Goal: Task Accomplishment & Management: Manage account settings

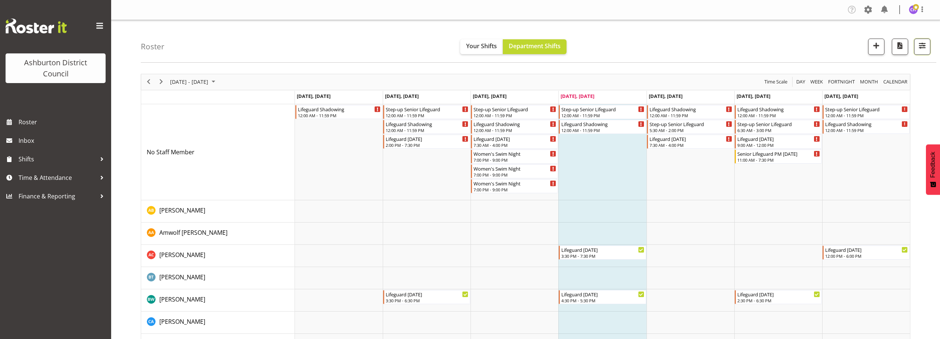
click at [922, 49] on span "button" at bounding box center [922, 46] width 10 height 10
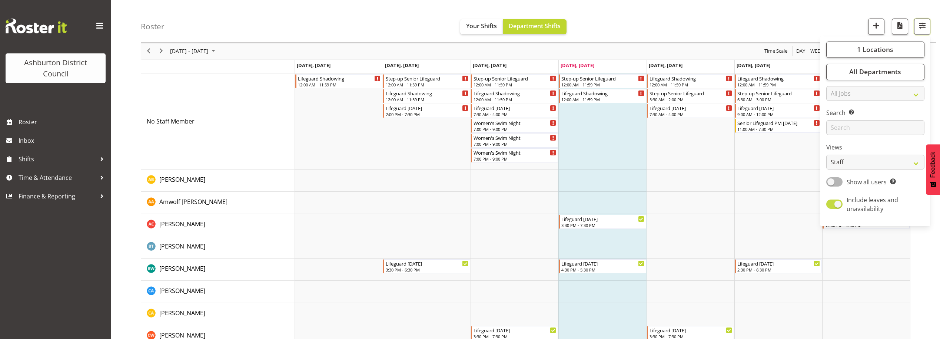
scroll to position [62, 0]
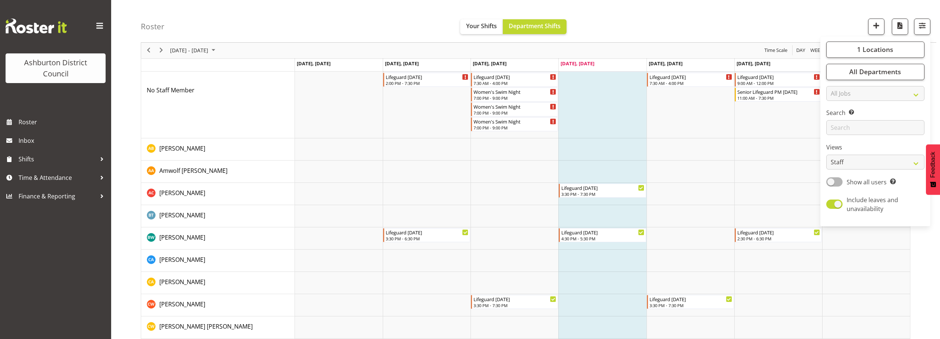
click at [838, 187] on div "Show all users Show only rostered employees" at bounding box center [875, 182] width 98 height 10
click at [847, 161] on select "Staff Role Shift - Horizontal Shift - Vertical Staff - Location" at bounding box center [875, 162] width 98 height 15
select select "shift"
click at [826, 155] on select "Staff Role Shift - Horizontal Shift - Vertical Staff - Location" at bounding box center [875, 162] width 98 height 15
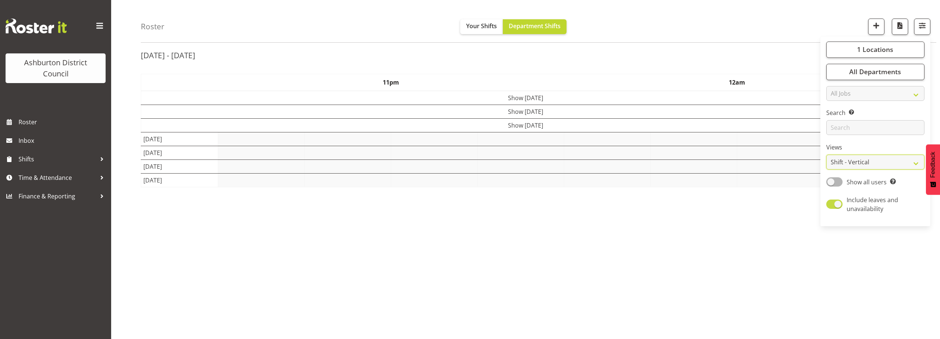
scroll to position [26, 0]
click at [751, 15] on div "Roster Your Shifts Department Shifts 1 Locations [GEOGRAPHIC_DATA] [GEOGRAPHIC_…" at bounding box center [538, 21] width 795 height 43
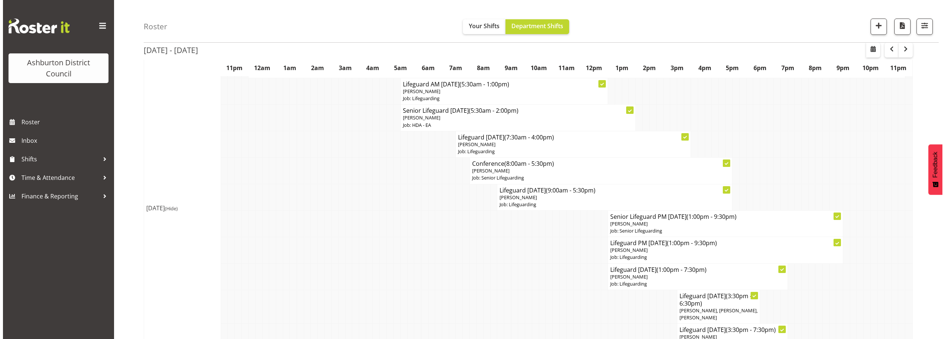
scroll to position [242, 0]
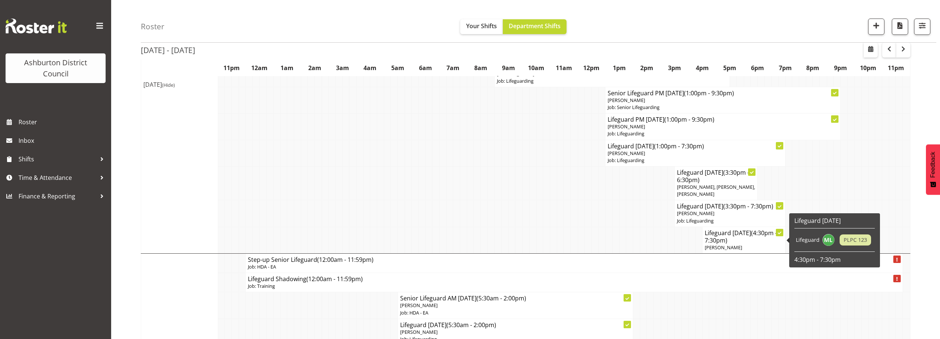
click at [725, 239] on span "(4:30pm - 7:30pm)" at bounding box center [741, 237] width 72 height 16
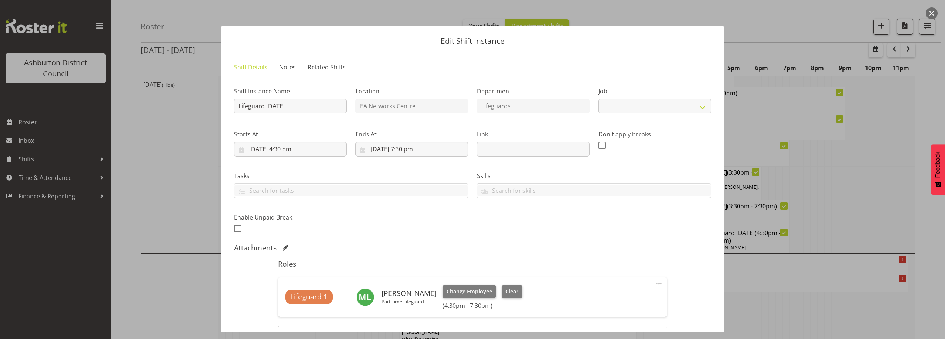
select select "38"
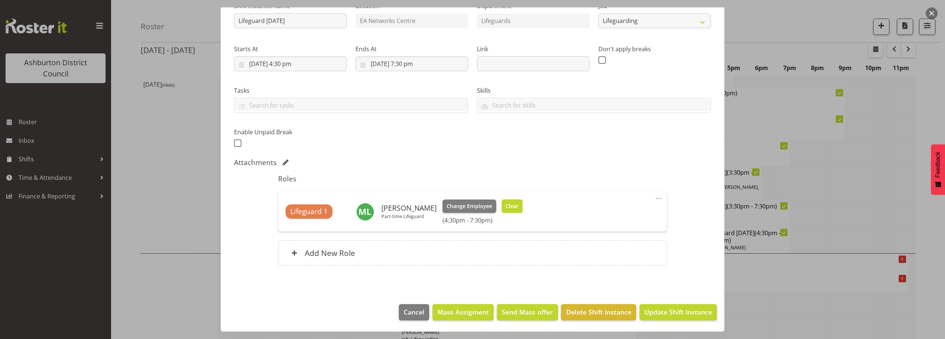
click at [510, 211] on button "Clear" at bounding box center [512, 205] width 21 height 13
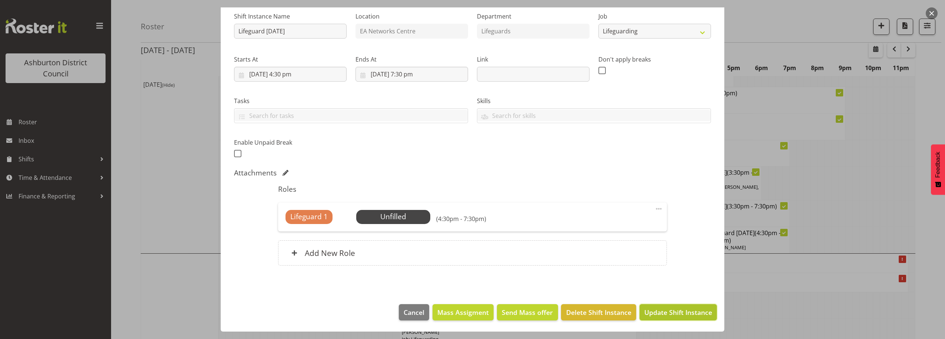
click at [685, 314] on span "Update Shift Instance" at bounding box center [679, 312] width 68 height 10
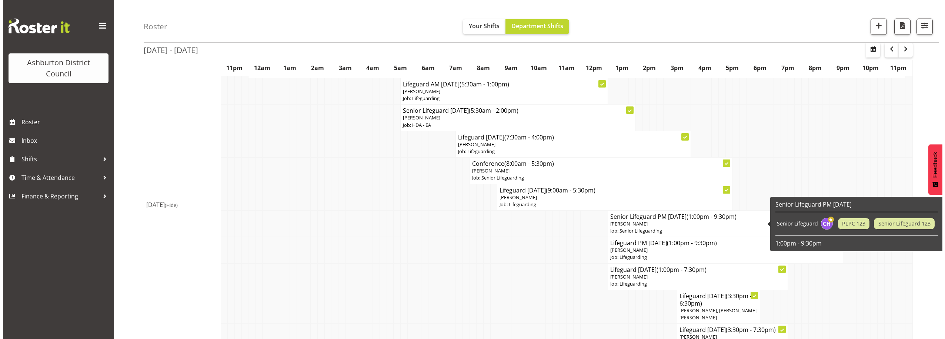
scroll to position [180, 0]
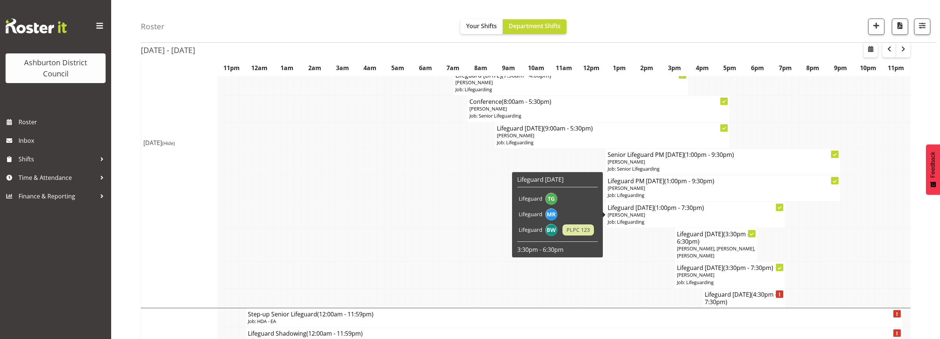
click at [681, 221] on p "Job: Lifeguarding" at bounding box center [695, 221] width 175 height 7
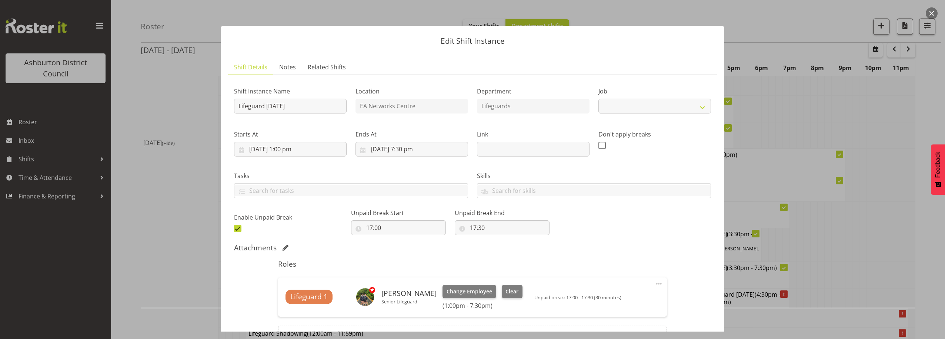
select select "38"
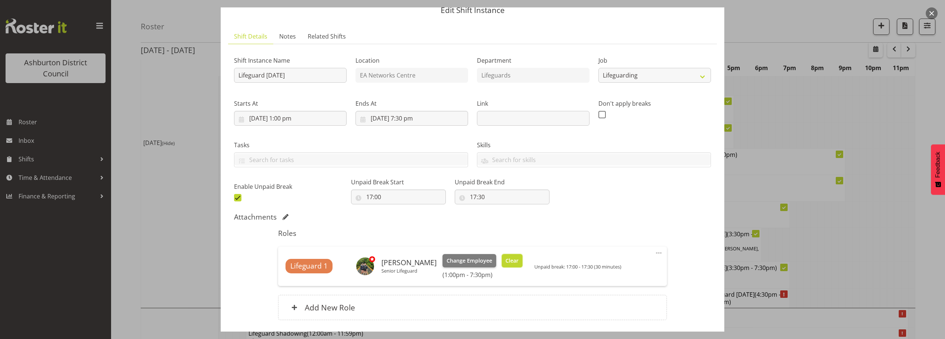
click at [517, 259] on span "Clear" at bounding box center [512, 260] width 13 height 8
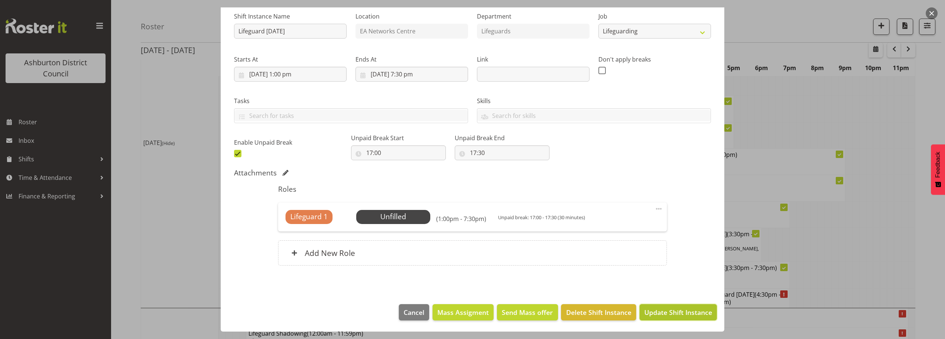
click at [669, 313] on span "Update Shift Instance" at bounding box center [679, 312] width 68 height 10
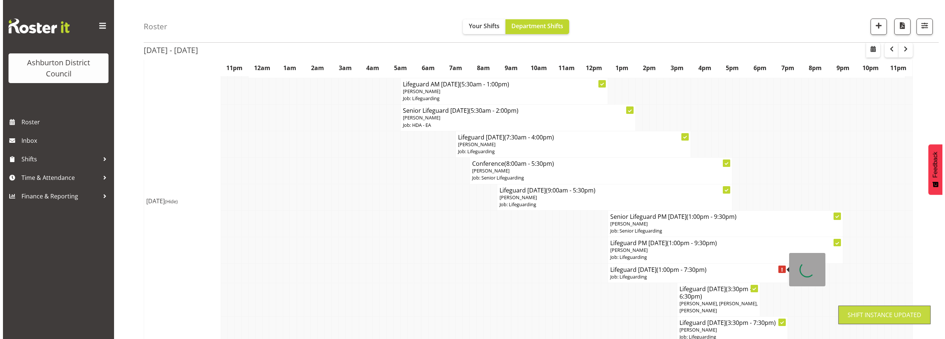
scroll to position [149, 0]
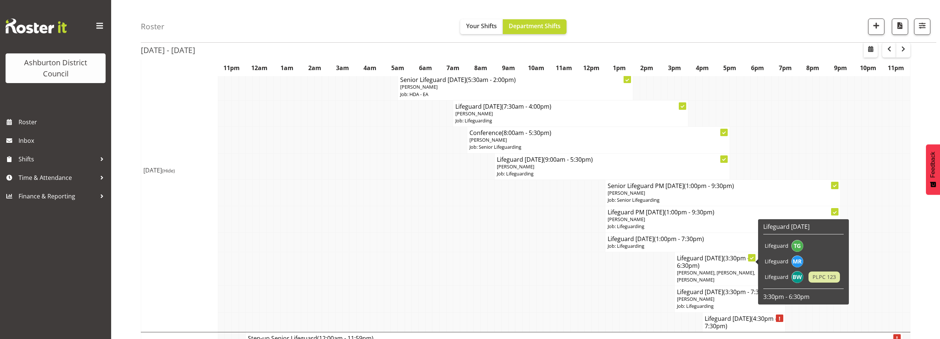
click at [720, 273] on span "[PERSON_NAME], [PERSON_NAME], [PERSON_NAME]" at bounding box center [716, 276] width 78 height 14
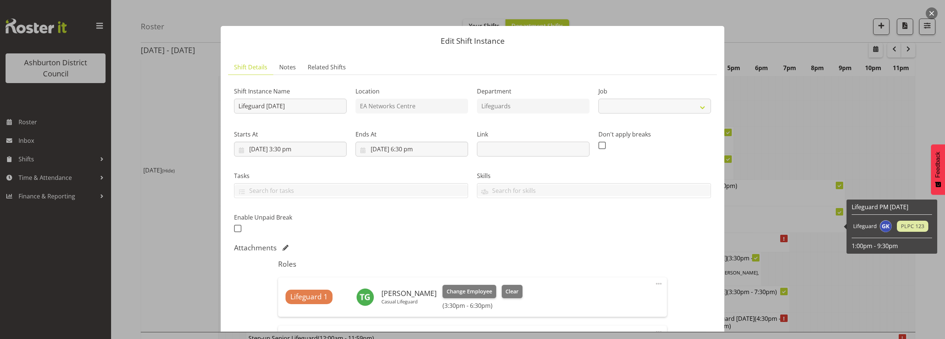
select select "38"
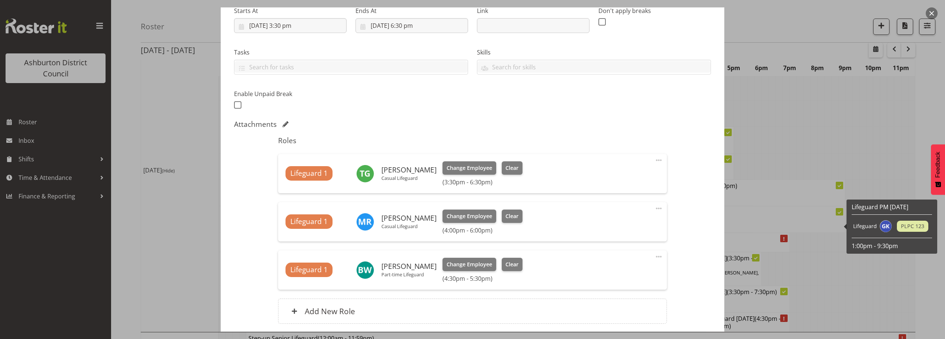
click at [655, 159] on span at bounding box center [659, 160] width 9 height 9
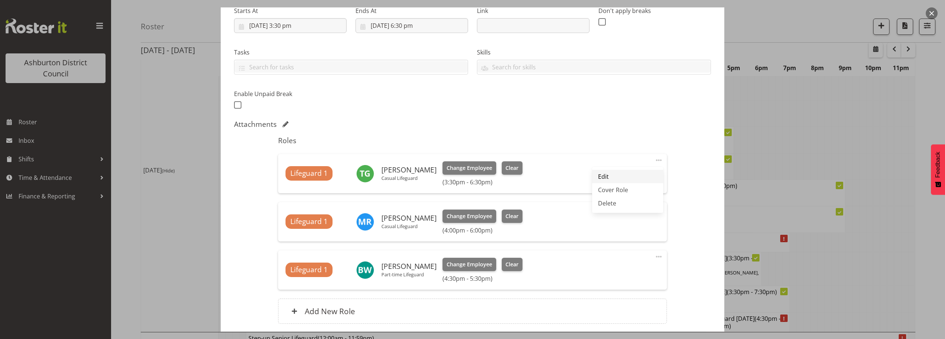
click at [619, 180] on link "Edit" at bounding box center [627, 176] width 71 height 13
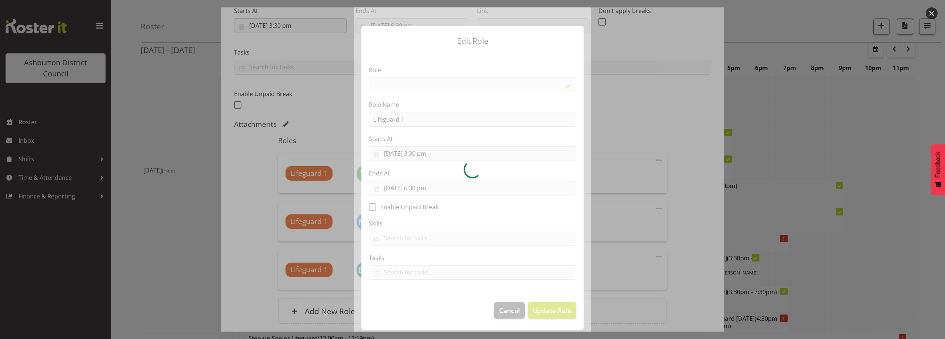
select select "64"
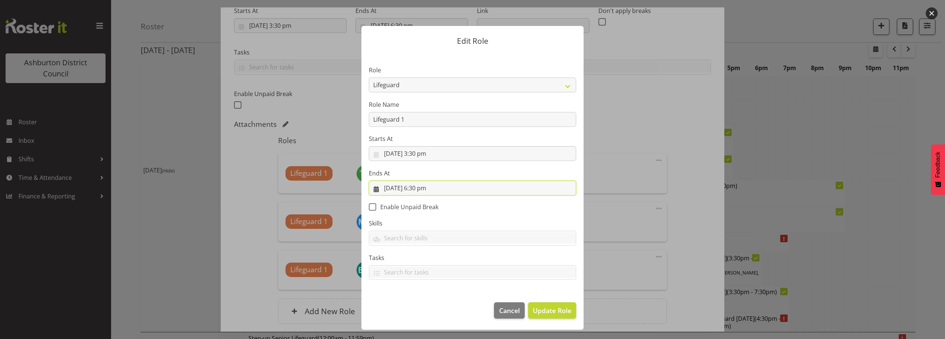
click at [427, 189] on input "[DATE] 6:30 pm" at bounding box center [472, 187] width 207 height 15
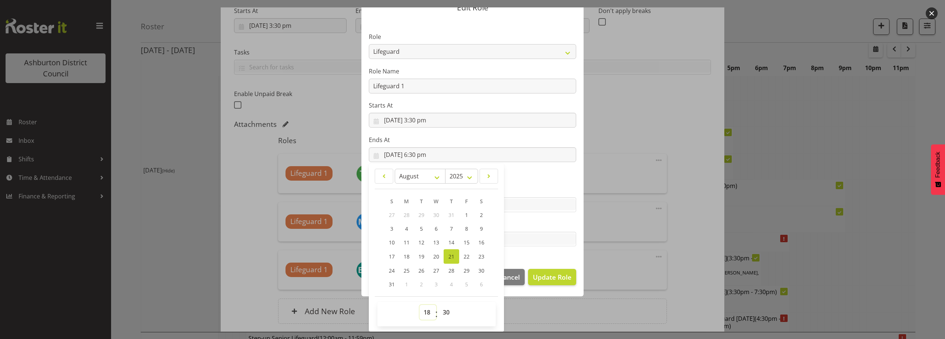
click at [422, 310] on select "00 01 02 03 04 05 06 07 08 09 10 11 12 13 14 15 16 17 18 19 20 21 22 23" at bounding box center [428, 311] width 17 height 15
select select "19"
click at [420, 304] on select "00 01 02 03 04 05 06 07 08 09 10 11 12 13 14 15 16 17 18 19 20 21 22 23" at bounding box center [428, 311] width 17 height 15
type input "[DATE] 7:30 pm"
click at [442, 309] on select "00 01 02 03 04 05 06 07 08 09 10 11 12 13 14 15 16 17 18 19 20 21 22 23 24 25 2…" at bounding box center [447, 311] width 17 height 15
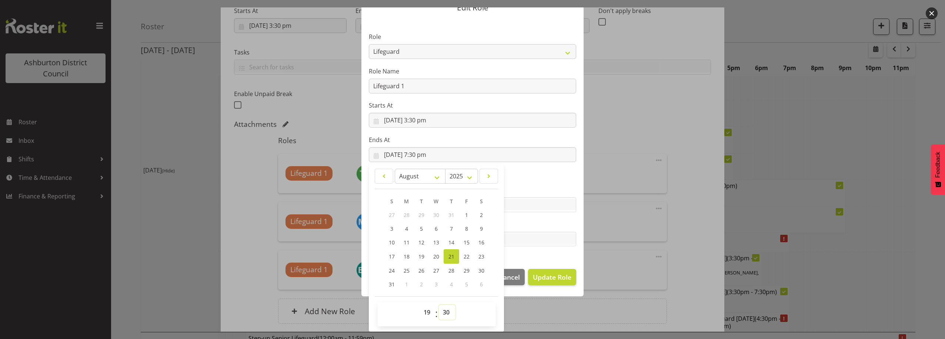
click at [439, 304] on select "00 01 02 03 04 05 06 07 08 09 10 11 12 13 14 15 16 17 18 19 20 21 22 23 24 25 2…" at bounding box center [447, 311] width 17 height 15
click at [535, 173] on section "Role AAGM Deputy Director AAGM Director Archivist Childrens Librarian Collectio…" at bounding box center [473, 140] width 222 height 242
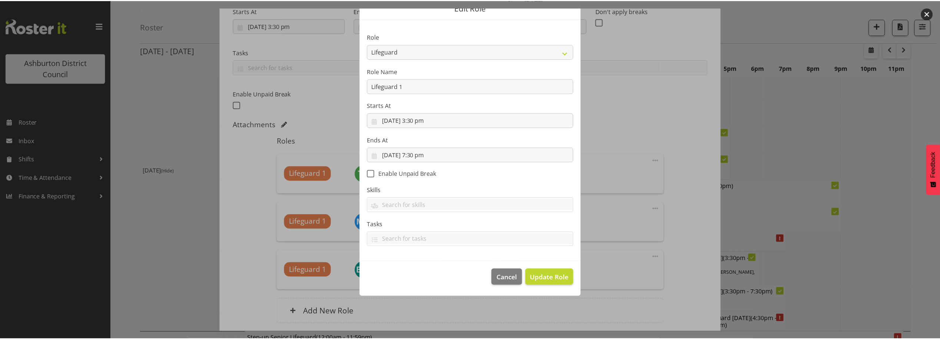
scroll to position [0, 0]
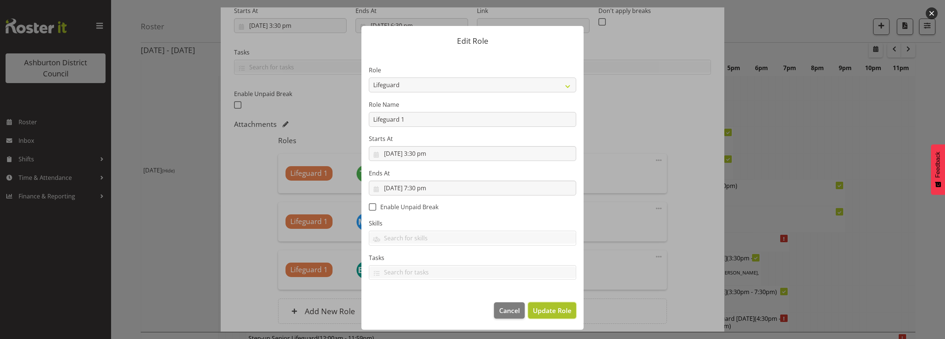
click at [548, 312] on span "Update Role" at bounding box center [552, 310] width 39 height 10
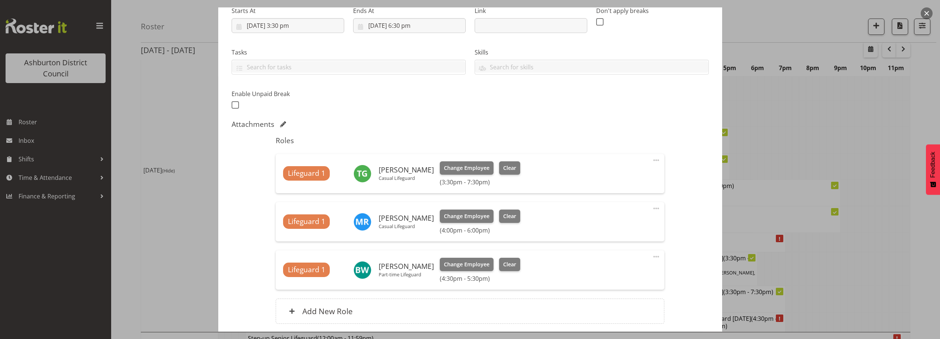
scroll to position [182, 0]
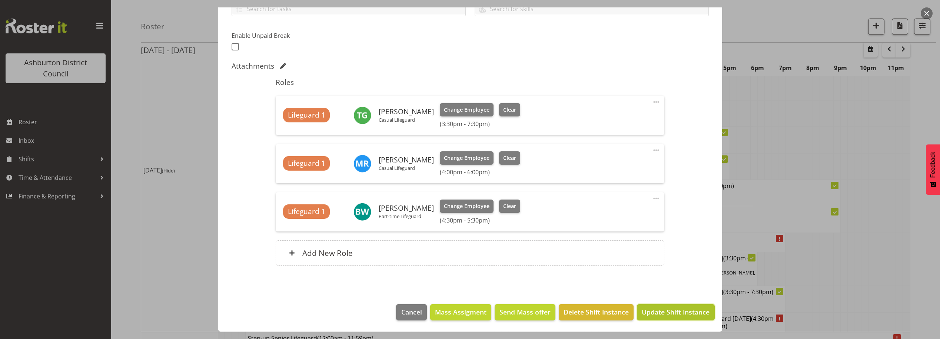
click at [666, 311] on span "Update Shift Instance" at bounding box center [676, 312] width 68 height 10
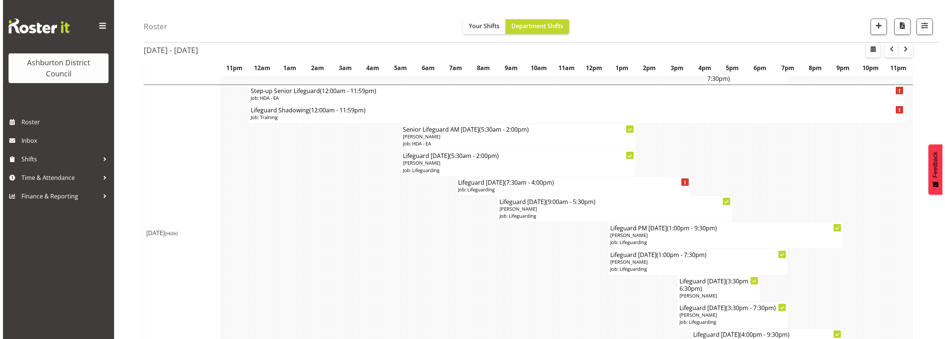
scroll to position [427, 0]
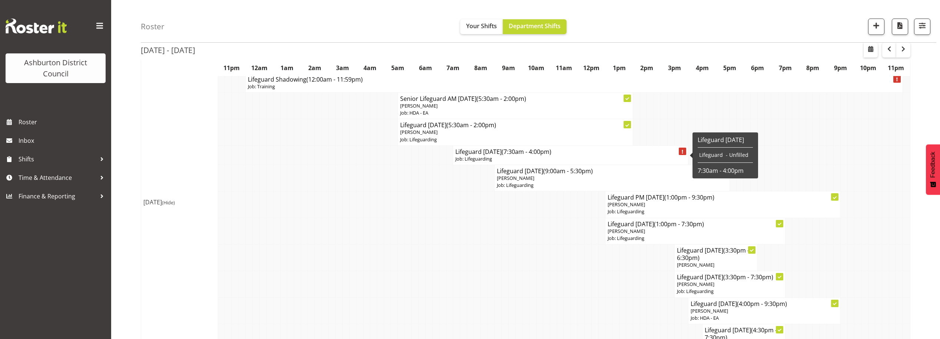
click at [485, 152] on h4 "Lifeguard [DATE] (7:30am - 4:00pm)" at bounding box center [570, 151] width 230 height 7
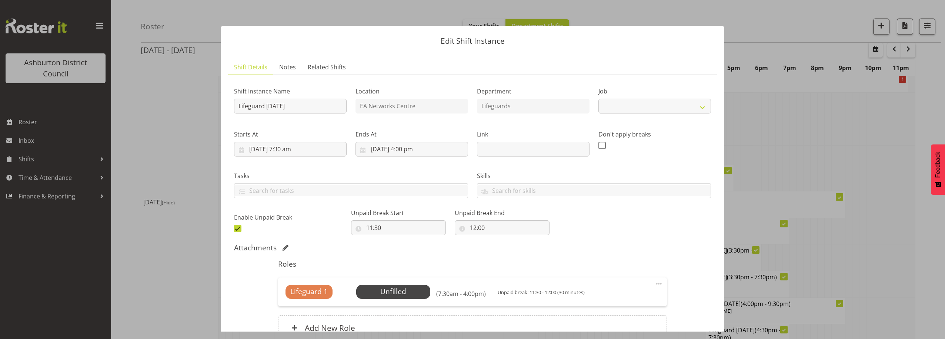
select select "38"
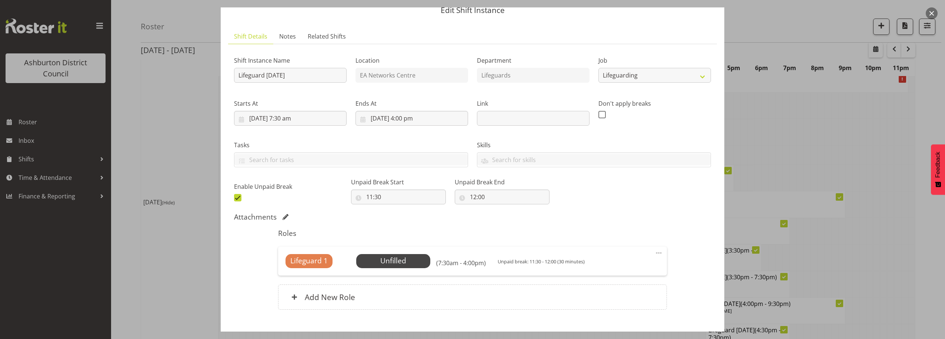
click at [656, 252] on span at bounding box center [659, 252] width 9 height 9
click at [617, 194] on div "Shift Instance Name Lifeguard [DATE] Location EA Networks Centre Department Lif…" at bounding box center [473, 127] width 486 height 162
click at [406, 119] on input "[DATE] 4:00 pm" at bounding box center [412, 118] width 113 height 15
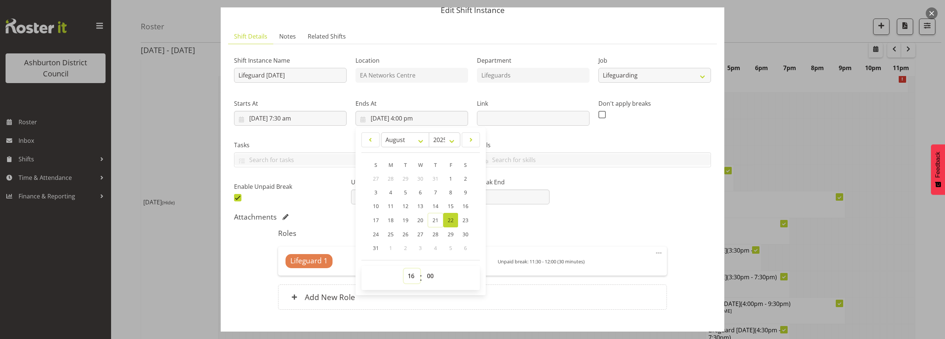
click at [412, 280] on select "00 01 02 03 04 05 06 07 08 09 10 11 12 13 14 15 16 17 18 19 20 21 22 23" at bounding box center [412, 275] width 17 height 15
select select "9"
click at [404, 268] on select "00 01 02 03 04 05 06 07 08 09 10 11 12 13 14 15 16 17 18 19 20 21 22 23" at bounding box center [412, 275] width 17 height 15
type input "[DATE] 9:00 am"
click at [427, 280] on select "00 01 02 03 04 05 06 07 08 09 10 11 12 13 14 15 16 17 18 19 20 21 22 23 24 25 2…" at bounding box center [431, 275] width 17 height 15
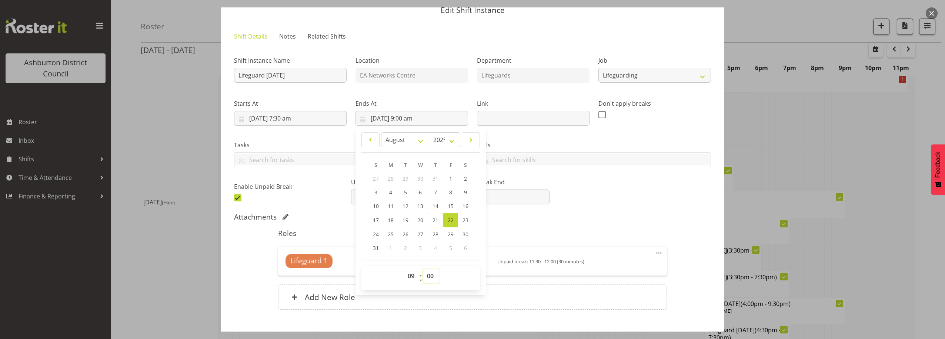
select select "30"
click at [423, 268] on select "00 01 02 03 04 05 06 07 08 09 10 11 12 13 14 15 16 17 18 19 20 21 22 23 24 25 2…" at bounding box center [431, 275] width 17 height 15
type input "[DATE] 9:30 am"
click at [612, 203] on div "Shift Instance Name Lifeguard [DATE] Location EA Networks Centre Department Lif…" at bounding box center [473, 127] width 486 height 162
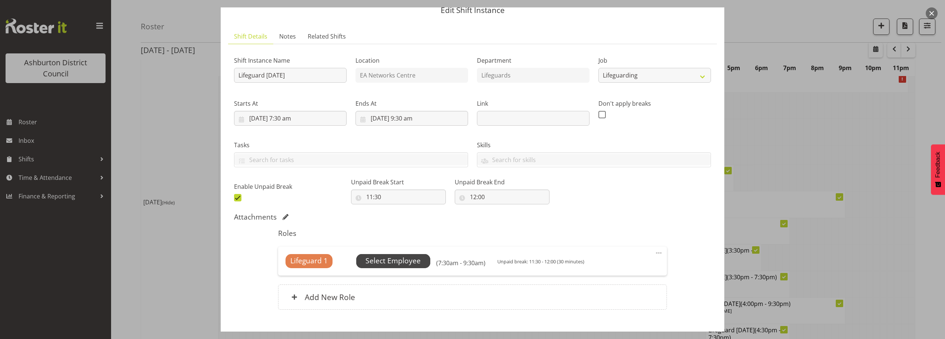
click at [389, 262] on span "Select Employee" at bounding box center [393, 260] width 55 height 11
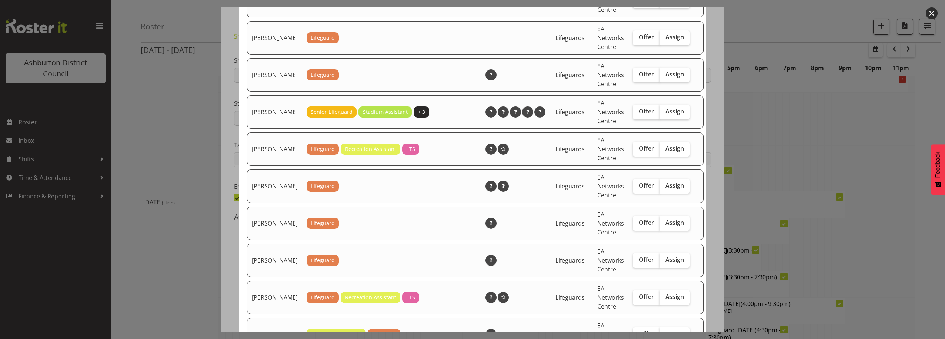
scroll to position [309, 0]
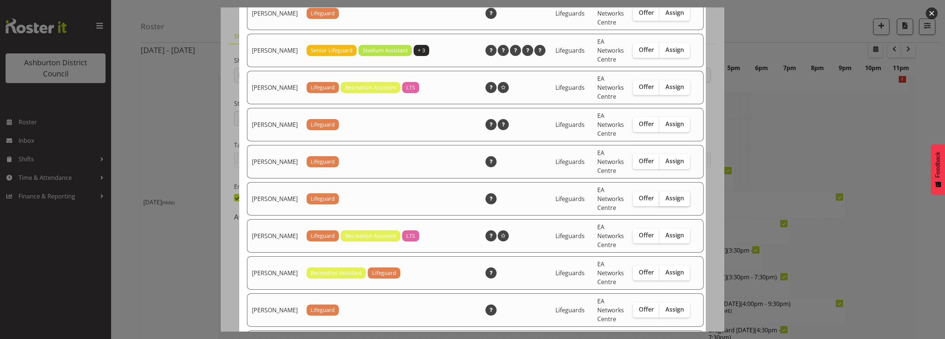
click at [670, 202] on span "Assign" at bounding box center [675, 197] width 19 height 7
click at [665, 200] on input "Assign" at bounding box center [662, 198] width 5 height 5
checkbox input "true"
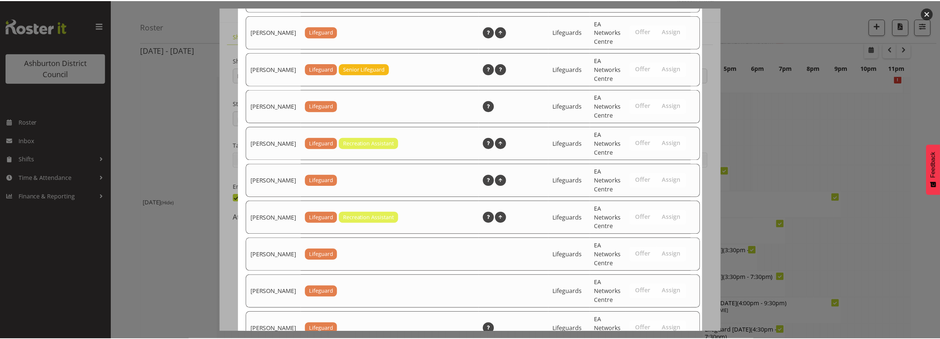
scroll to position [1248, 0]
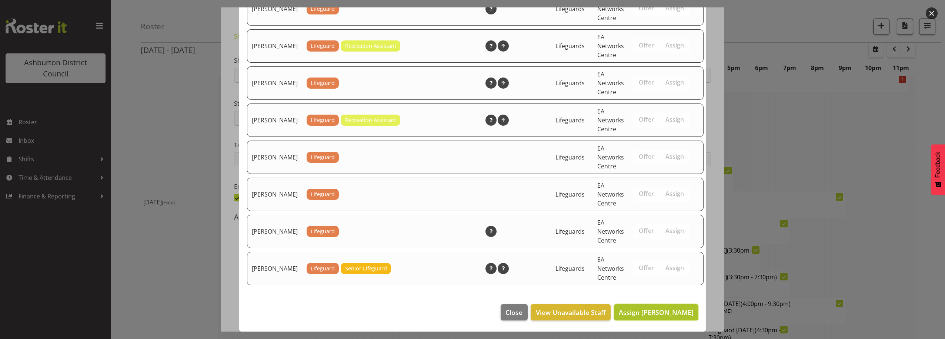
click at [659, 313] on span "Assign [PERSON_NAME]" at bounding box center [656, 311] width 75 height 9
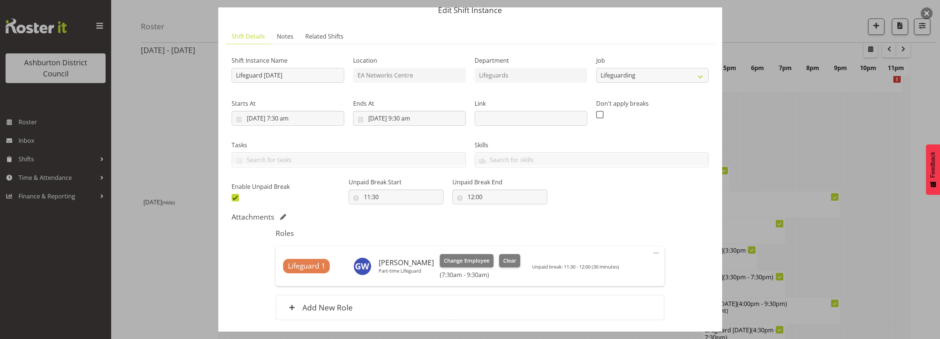
scroll to position [489, 0]
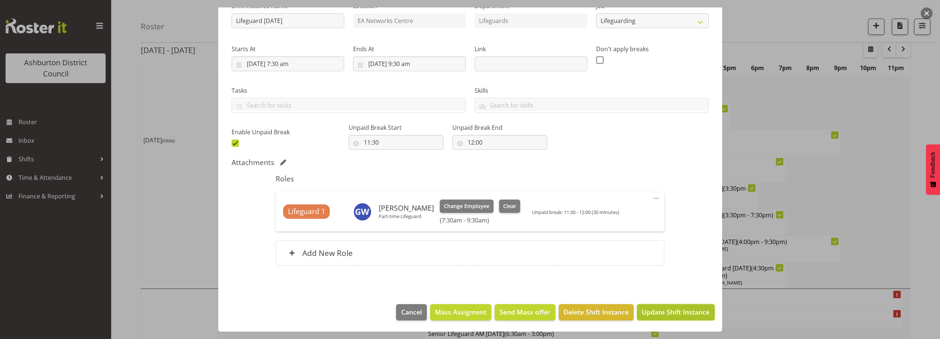
click at [659, 311] on span "Update Shift Instance" at bounding box center [676, 312] width 68 height 10
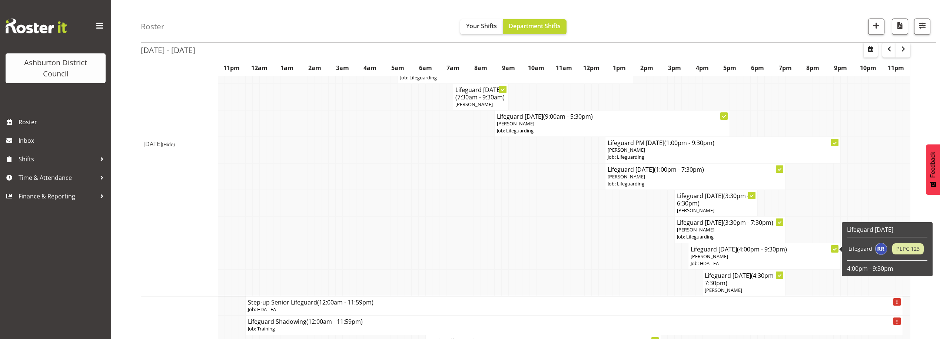
click at [722, 260] on p "Job: HDA - EA" at bounding box center [763, 263] width 147 height 7
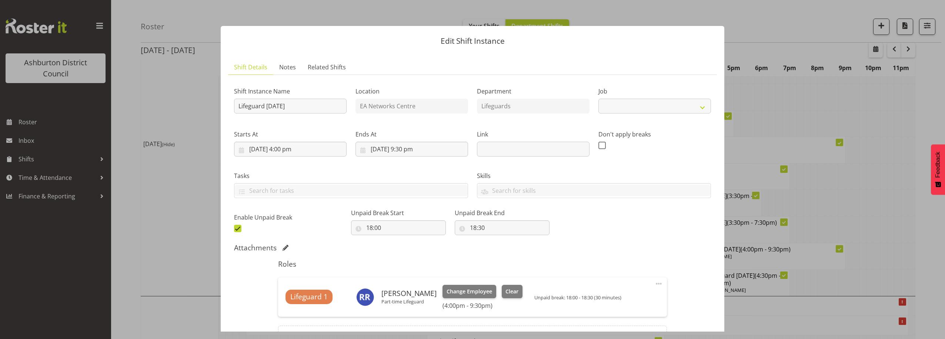
select select "34"
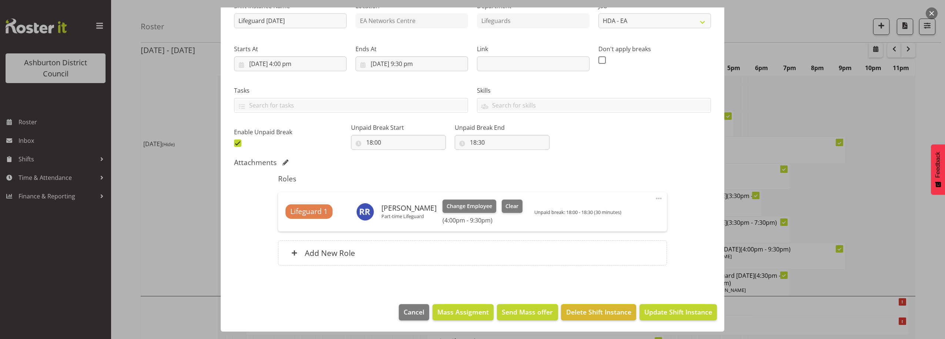
scroll to position [23, 0]
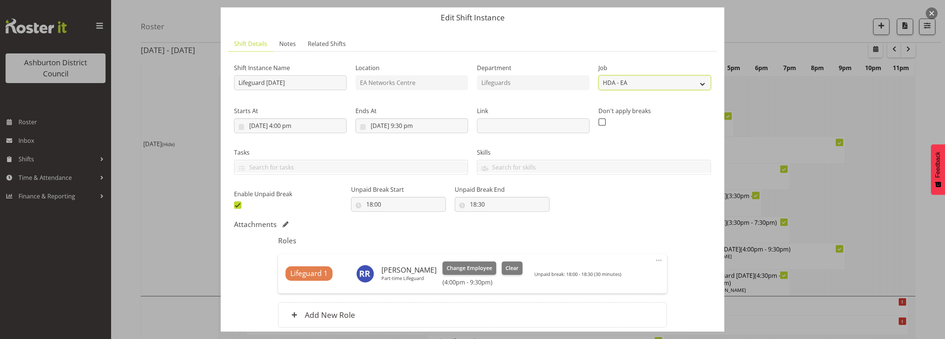
click at [697, 80] on select "Create new job Casual HDA - CSR HDA - EA Lifeguarding LTS- Alt Duties Ordinary …" at bounding box center [655, 82] width 113 height 15
click at [599, 75] on select "Create new job Casual HDA - CSR HDA - EA Lifeguarding LTS- Alt Duties Ordinary …" at bounding box center [655, 82] width 113 height 15
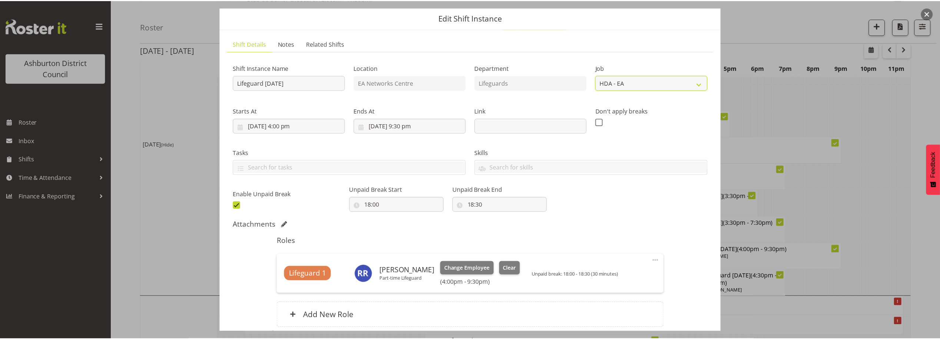
scroll to position [85, 0]
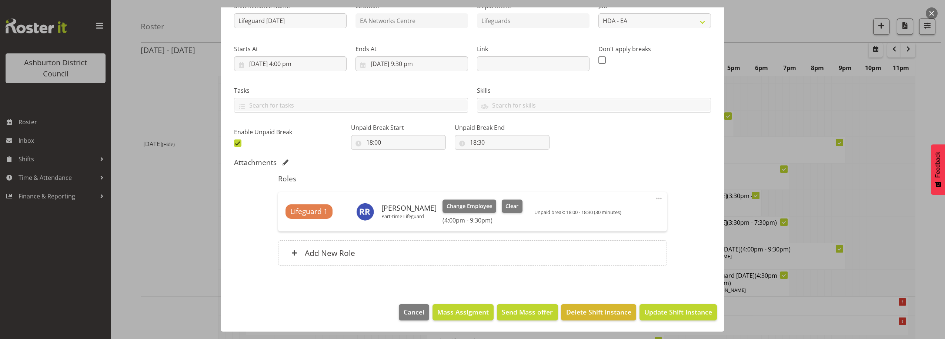
click at [921, 176] on div at bounding box center [472, 169] width 945 height 339
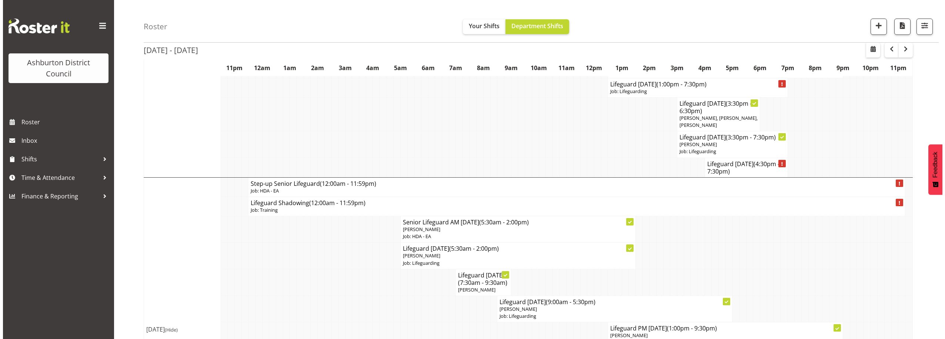
scroll to position [211, 0]
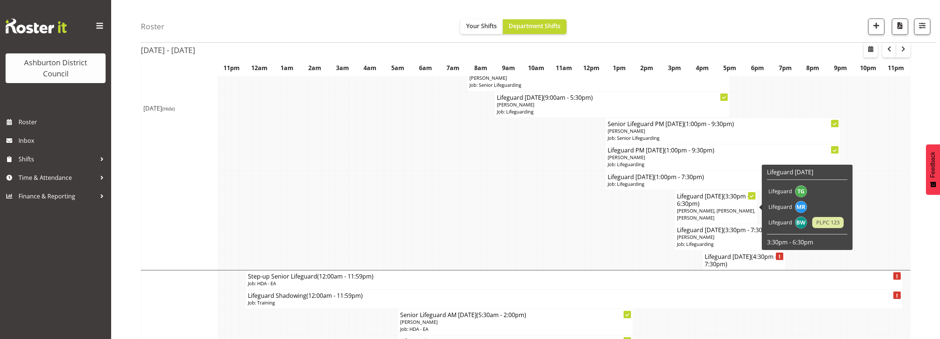
click at [723, 207] on span "[PERSON_NAME], [PERSON_NAME], [PERSON_NAME]" at bounding box center [716, 214] width 78 height 14
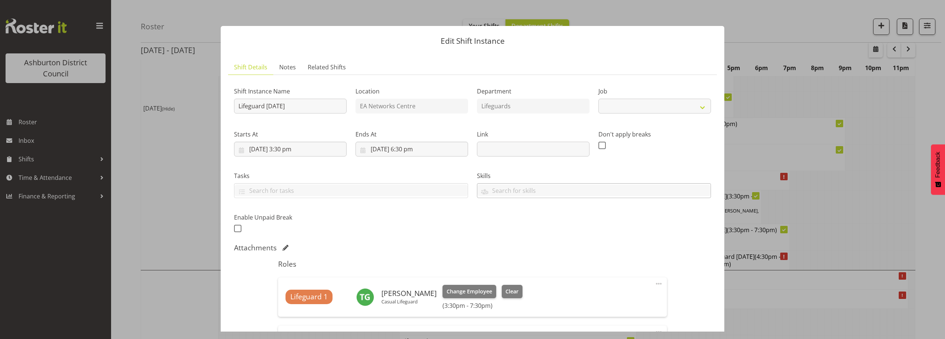
select select "38"
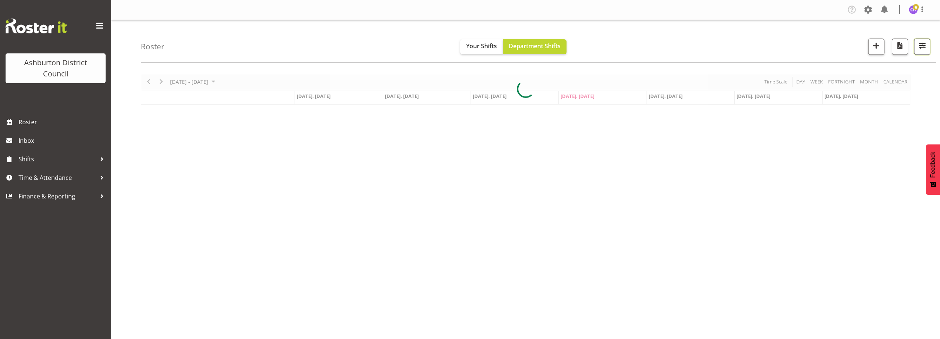
click at [921, 47] on span "button" at bounding box center [922, 46] width 10 height 10
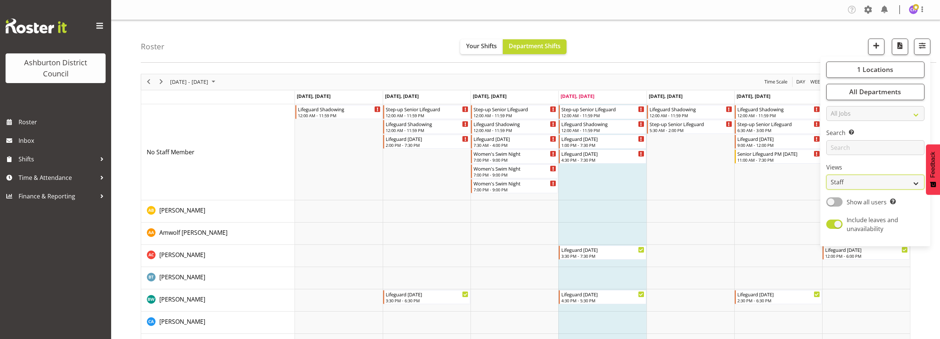
click at [871, 181] on select "Staff Role Shift - Horizontal Shift - Vertical Staff - Location" at bounding box center [875, 181] width 98 height 15
select select "shift"
click at [826, 174] on select "Staff Role Shift - Horizontal Shift - Vertical Staff - Location" at bounding box center [875, 181] width 98 height 15
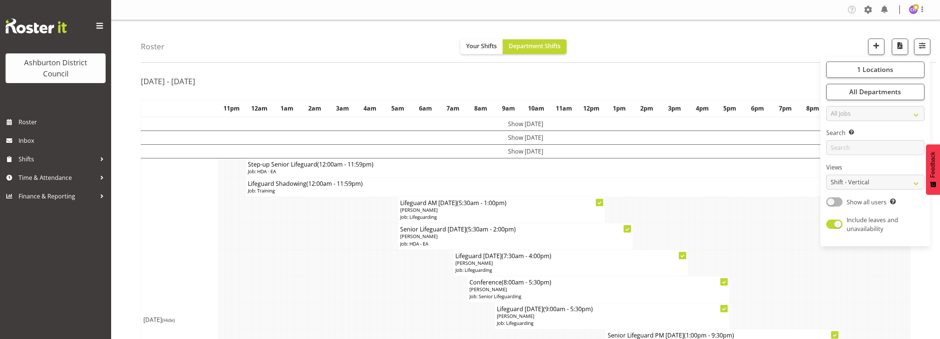
click at [557, 89] on div "[DATE] - [DATE]" at bounding box center [525, 82] width 769 height 17
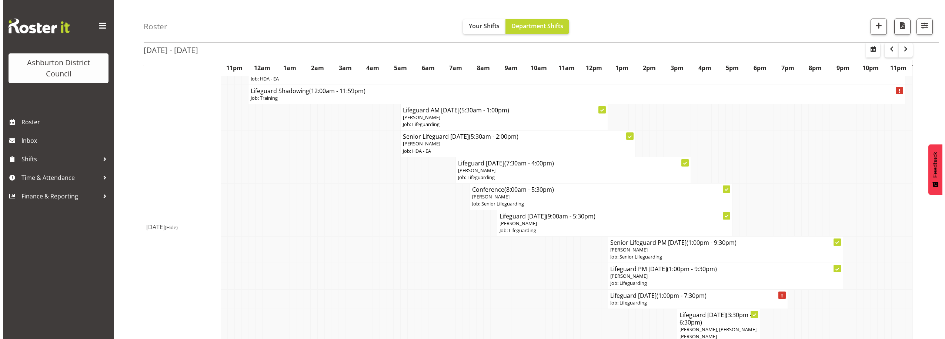
scroll to position [154, 0]
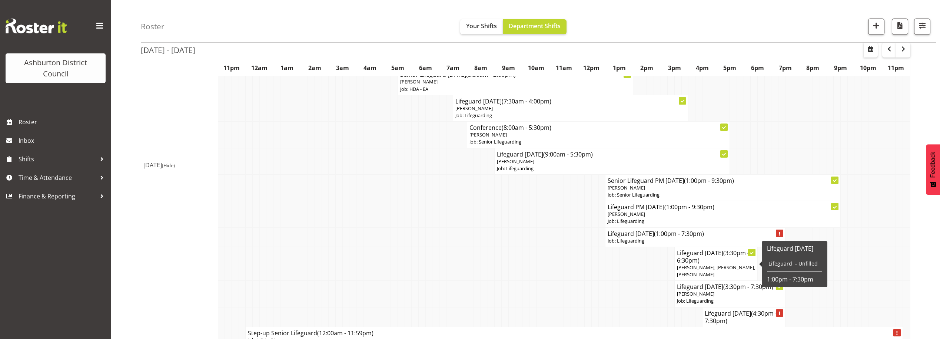
click at [699, 264] on span "[PERSON_NAME], [PERSON_NAME], [PERSON_NAME]" at bounding box center [716, 271] width 78 height 14
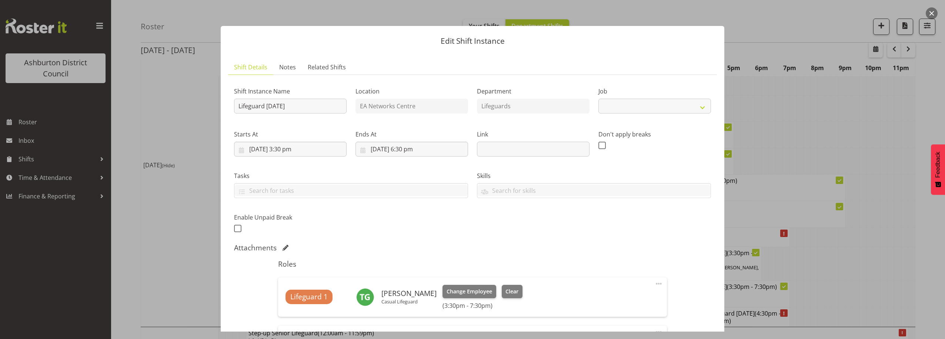
select select "38"
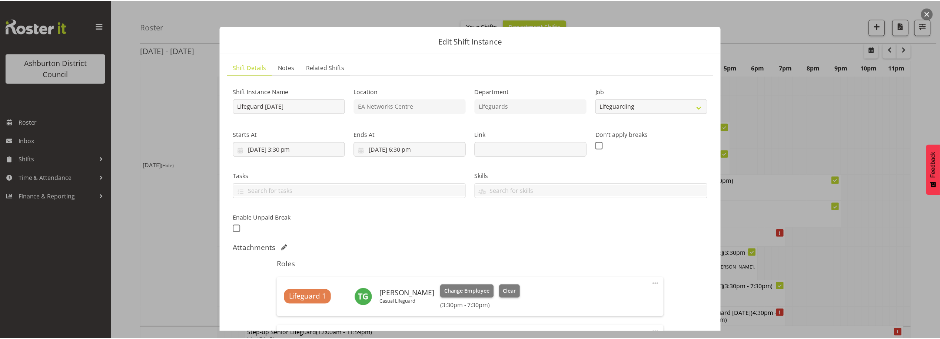
scroll to position [93, 0]
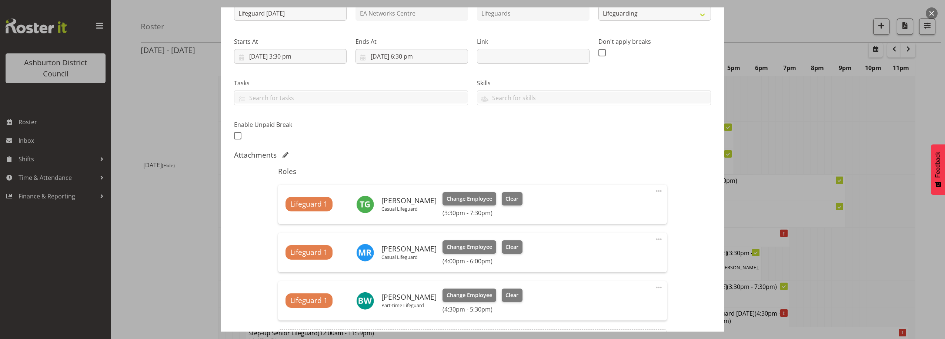
click at [935, 10] on button "button" at bounding box center [932, 13] width 12 height 12
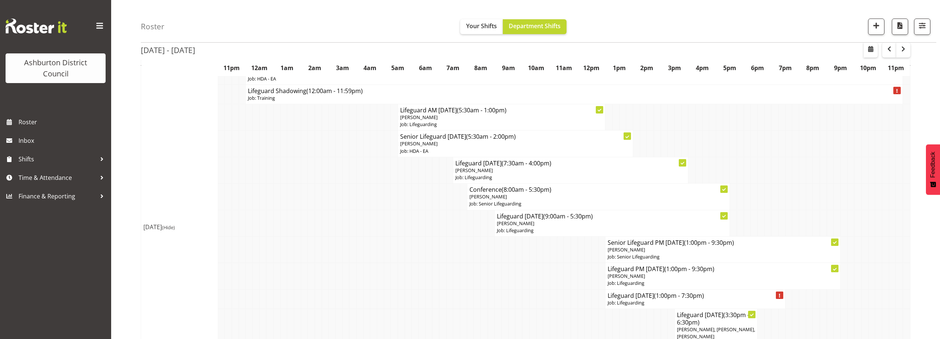
scroll to position [216, 0]
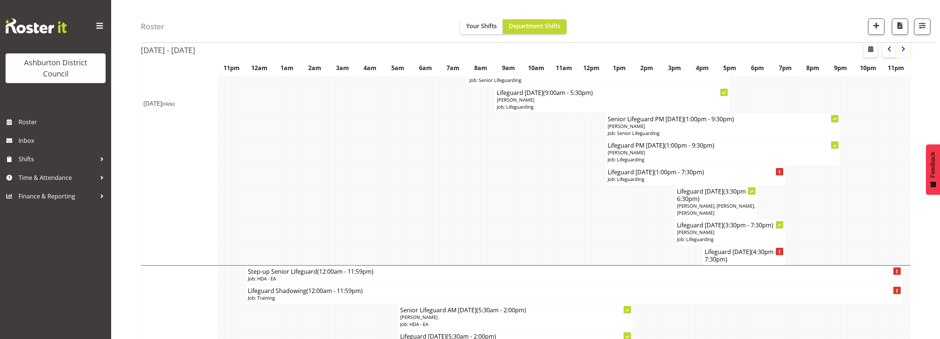
click at [905, 52] on span "button" at bounding box center [903, 48] width 9 height 9
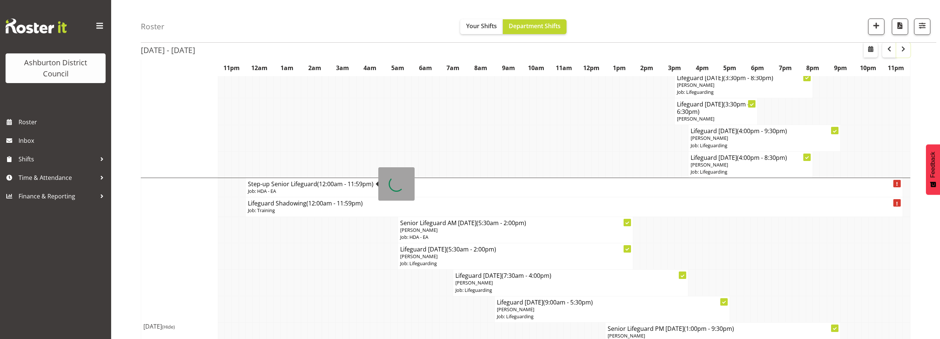
scroll to position [278, 0]
